Goal: Navigation & Orientation: Find specific page/section

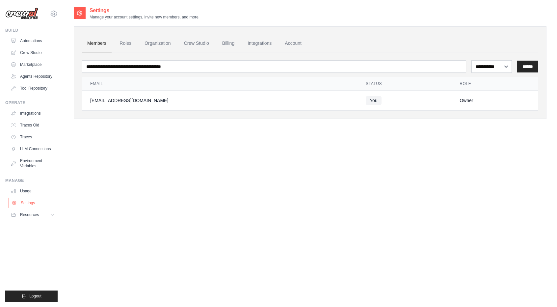
drag, startPoint x: 0, startPoint y: 0, endPoint x: 27, endPoint y: 202, distance: 203.4
click at [27, 202] on link "Settings" at bounding box center [34, 202] width 50 height 11
click at [132, 45] on link "Roles" at bounding box center [125, 44] width 22 height 18
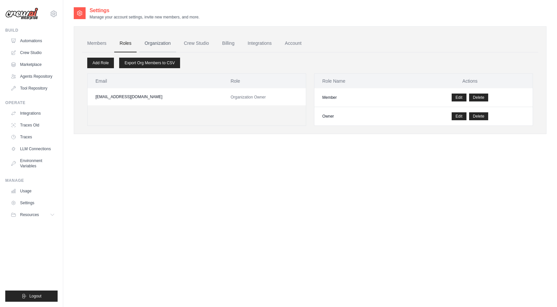
click at [162, 47] on link "Organization" at bounding box center [157, 44] width 37 height 18
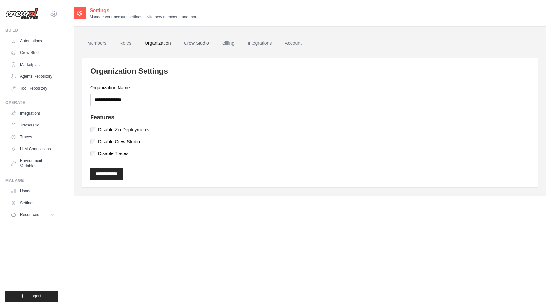
click at [199, 45] on link "Crew Studio" at bounding box center [197, 44] width 36 height 18
